Goal: Task Accomplishment & Management: Manage account settings

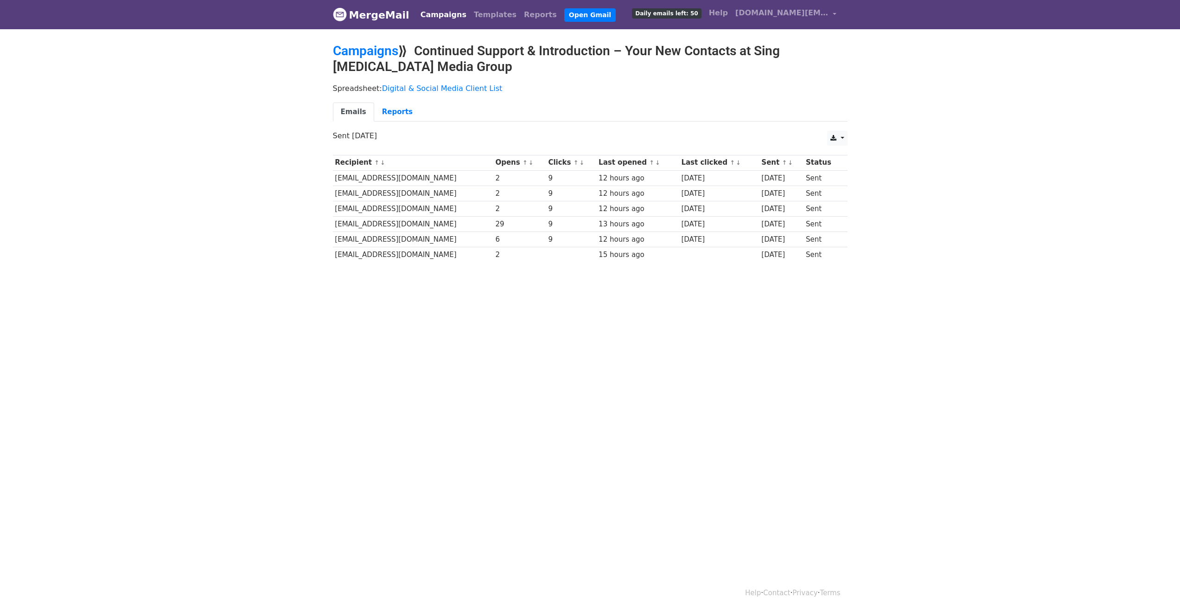
click at [330, 247] on div "Recipient ↑ ↓ Opens ↑ ↓ Clicks ↑ ↓ Last opened ↑ ↓ Last clicked ↑ ↓ Sent ↑ ↓ St…" at bounding box center [590, 210] width 529 height 120
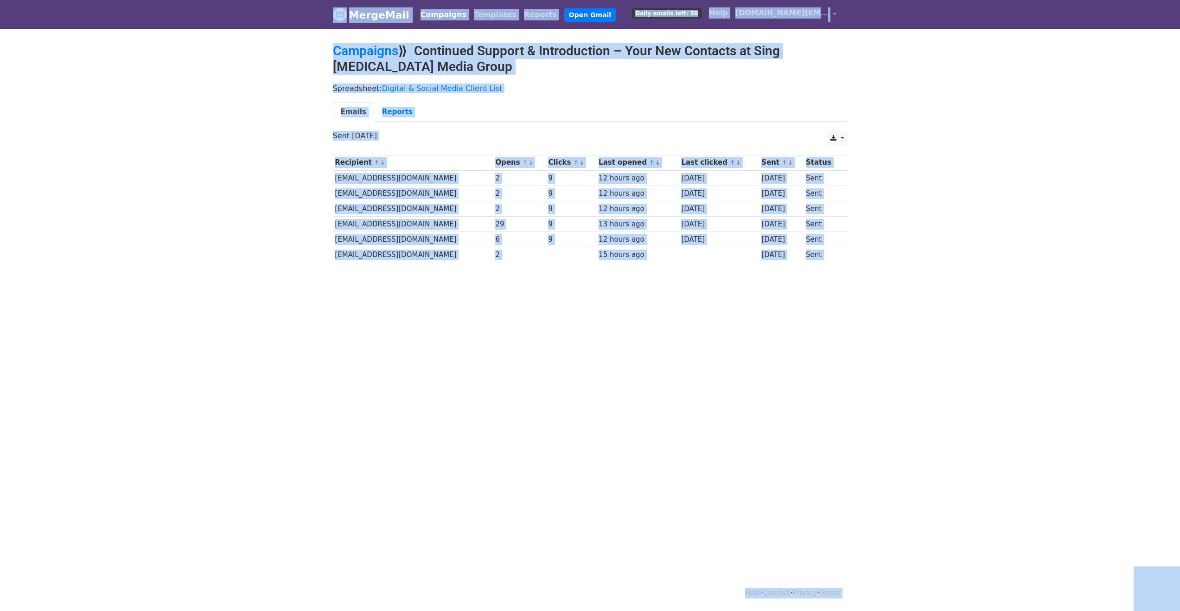
copy body "MergeMail Campaigns Templates Reports Open Gmail Daily emails left: 50 Help jef…"
click at [223, 108] on body "MergeMail Campaigns Templates Reports Open Gmail Daily emails left: 50 Help [DO…" at bounding box center [590, 162] width 1180 height 325
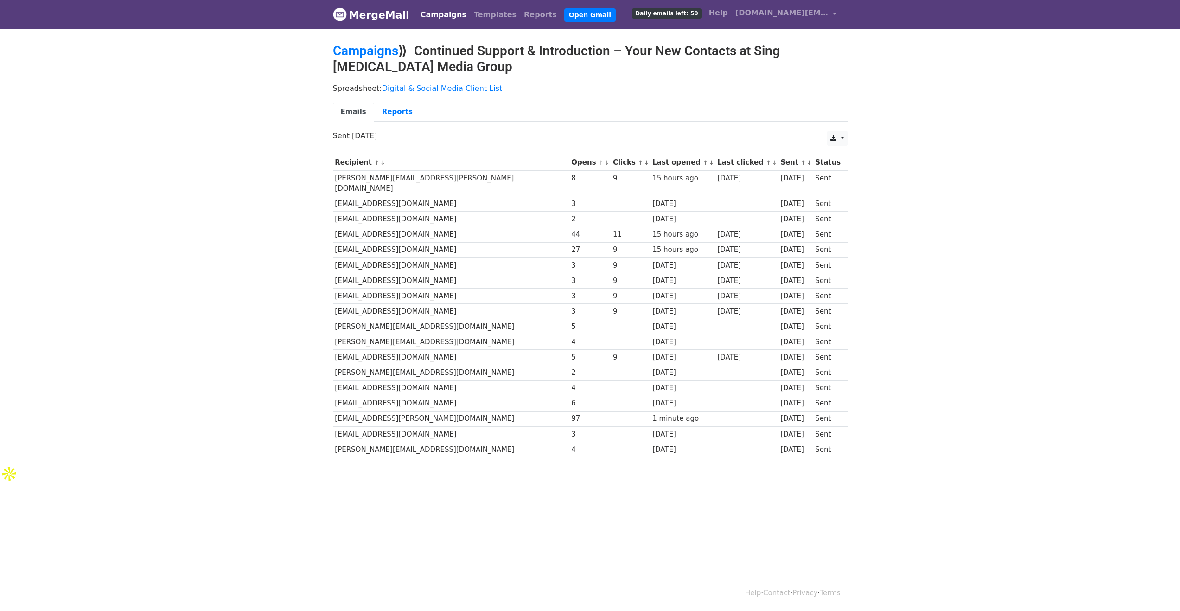
click at [732, 469] on body "MergeMail Campaigns Templates Reports Open Gmail Daily emails left: 50 Help [DO…" at bounding box center [590, 260] width 1180 height 520
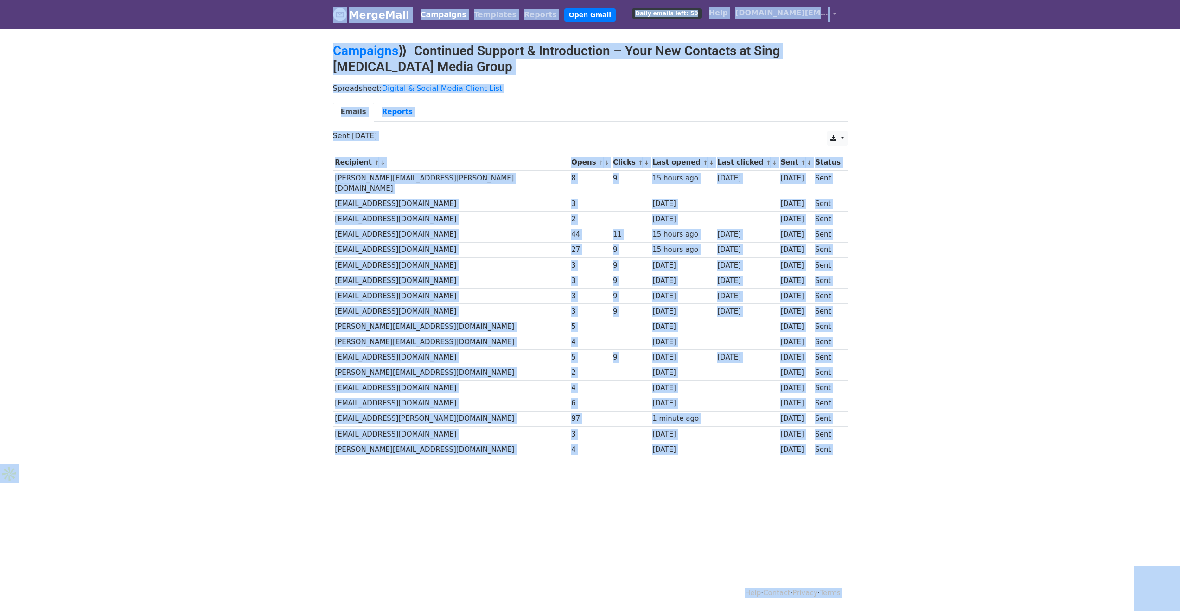
copy body "LoremIpsu Dolorsita Consectet Adipisc Elit Seddo Eiusm tempor inci: 32 Utla etd…"
click at [714, 527] on html "MergeMail Campaigns Templates Reports Open Gmail Daily emails left: 50 Help [DO…" at bounding box center [590, 305] width 1180 height 611
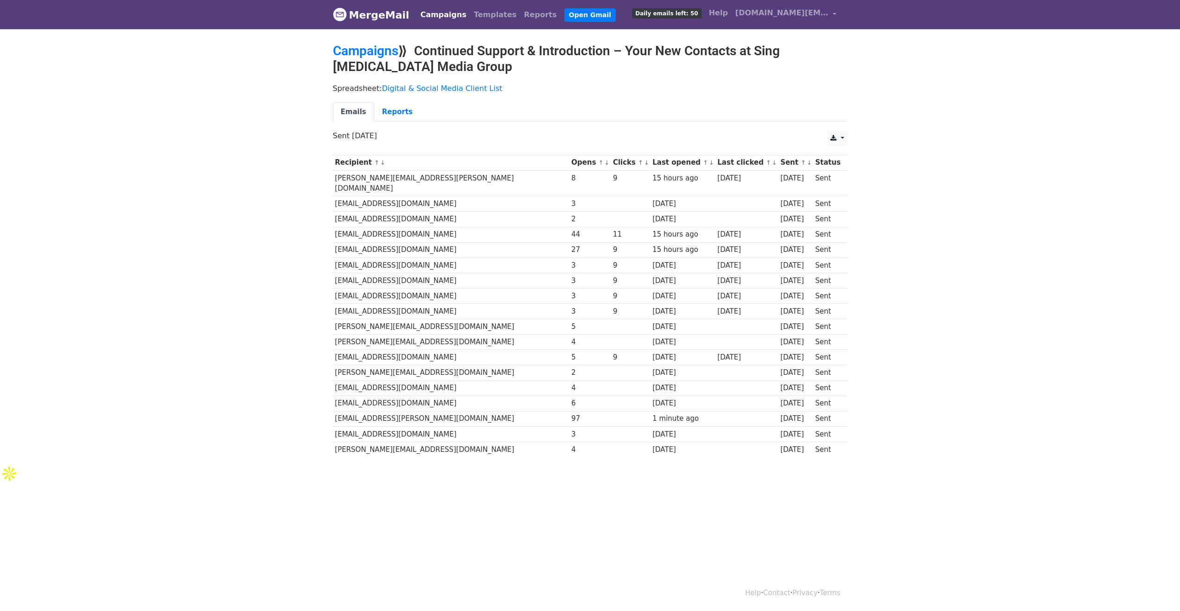
click at [714, 527] on html "MergeMail Campaigns Templates Reports Open Gmail Daily emails left: 50 Help [DO…" at bounding box center [590, 305] width 1180 height 611
